Goal: Task Accomplishment & Management: Use online tool/utility

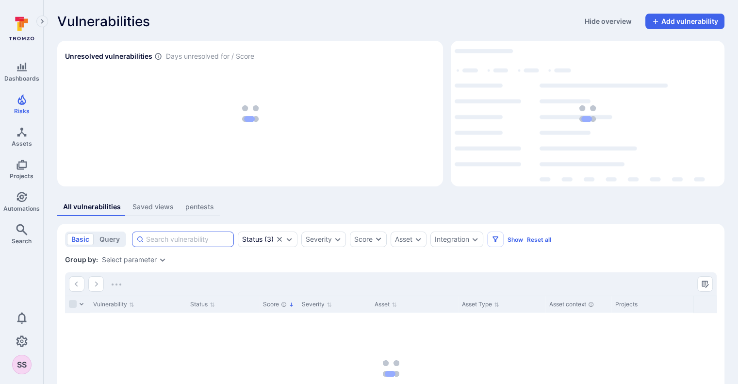
click at [186, 236] on input at bounding box center [187, 239] width 83 height 10
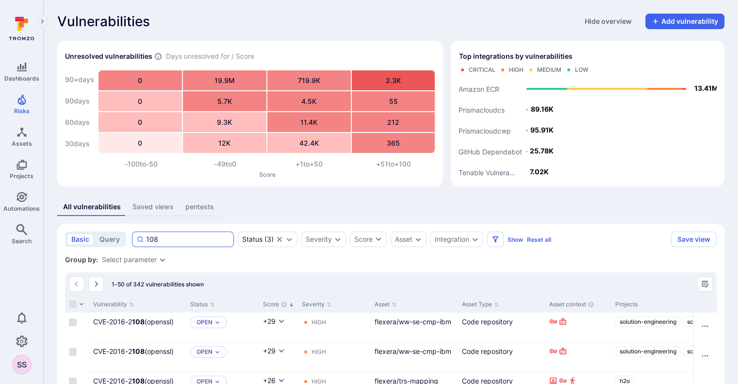
paste input "Application is vulnerable to Business Logic Flaw"
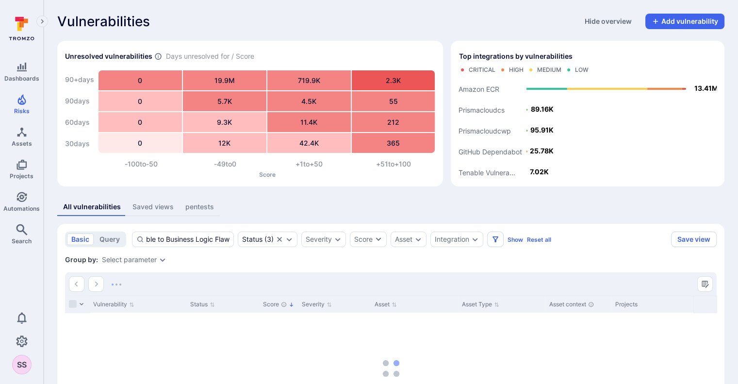
scroll to position [0, 69]
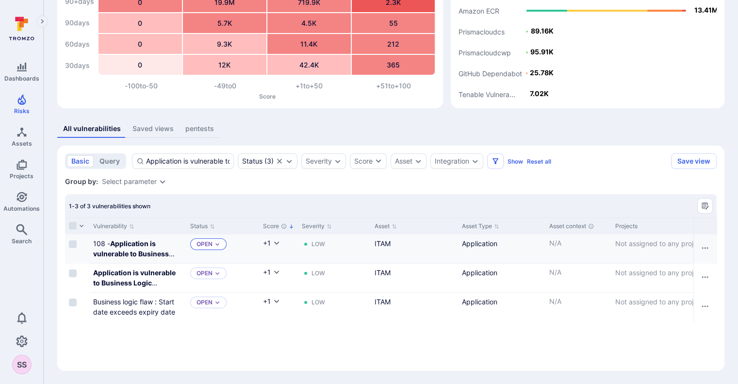
click at [202, 240] on p "Open" at bounding box center [205, 244] width 16 height 8
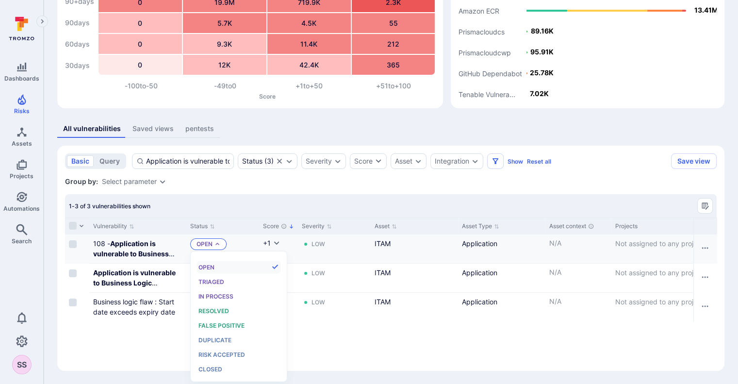
scroll to position [8, 0]
click at [231, 308] on div "Resolved" at bounding box center [238, 311] width 80 height 11
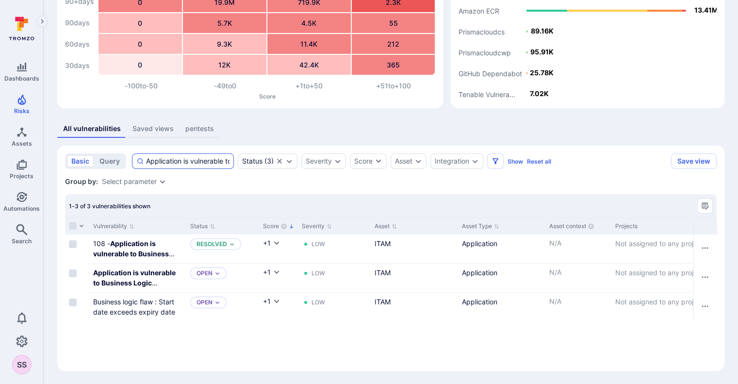
click at [216, 167] on div "Application is vulnerable to Business Logic Flaw" at bounding box center [183, 161] width 102 height 16
click at [216, 166] on input "Application is vulnerable to Business Logic Flaw" at bounding box center [187, 161] width 83 height 10
paste input "Miscofigured CORS(Cross Origin Resource Sharing)"
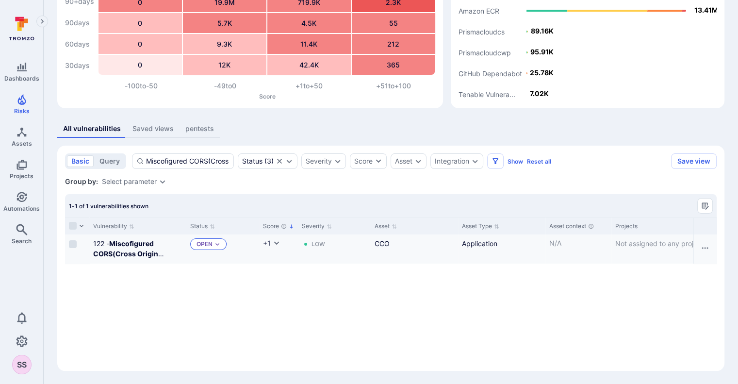
click at [210, 239] on div "Open" at bounding box center [208, 244] width 36 height 12
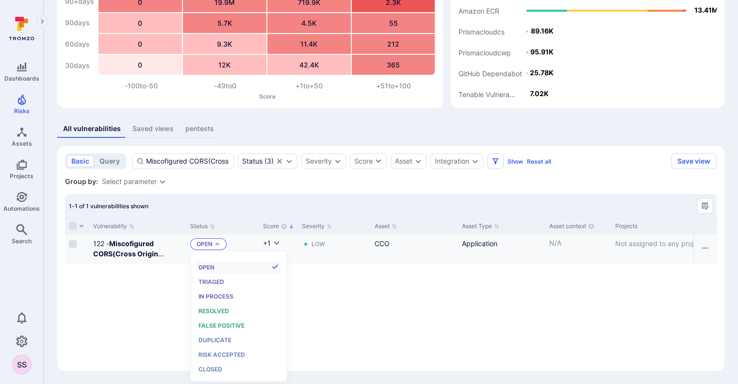
scroll to position [8, 0]
click at [227, 313] on span "Resolved" at bounding box center [213, 310] width 31 height 7
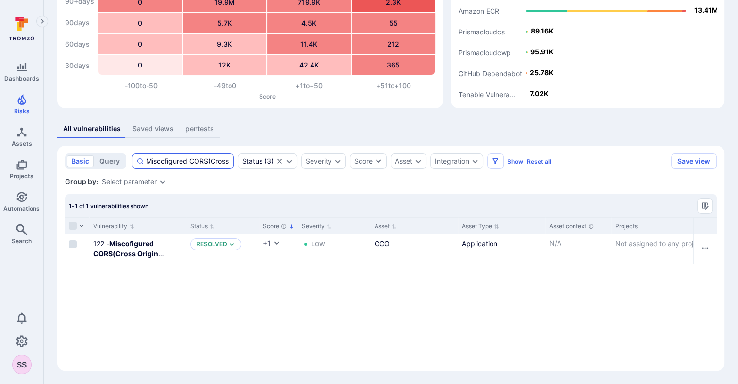
click at [184, 164] on input "Miscofigured CORS(Cross Origin Resource Sharing)" at bounding box center [187, 161] width 83 height 10
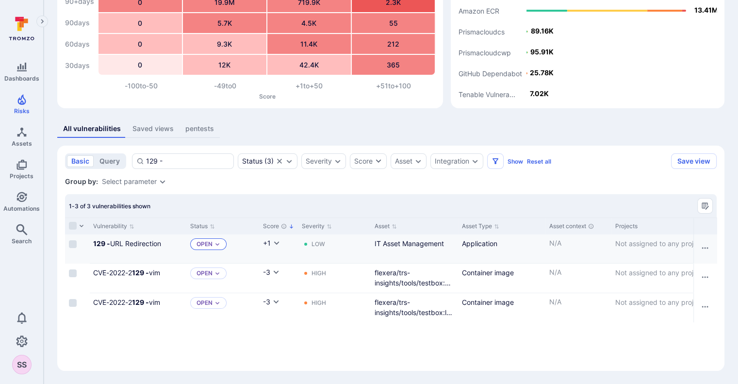
type input "129 -"
click at [205, 243] on p "Open" at bounding box center [205, 244] width 16 height 8
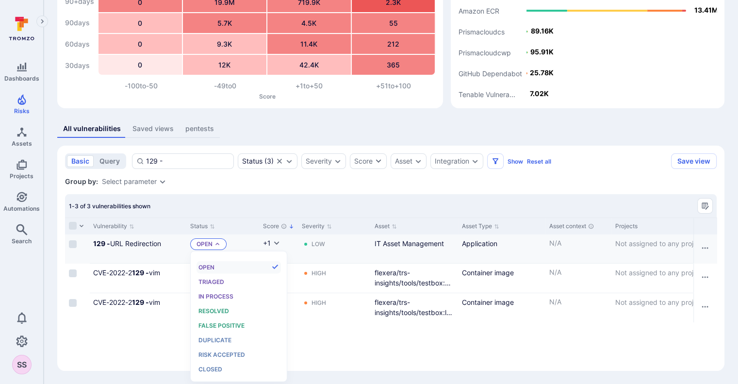
scroll to position [8, 0]
click at [233, 308] on div "Resolved" at bounding box center [238, 311] width 80 height 11
